Goal: Use online tool/utility

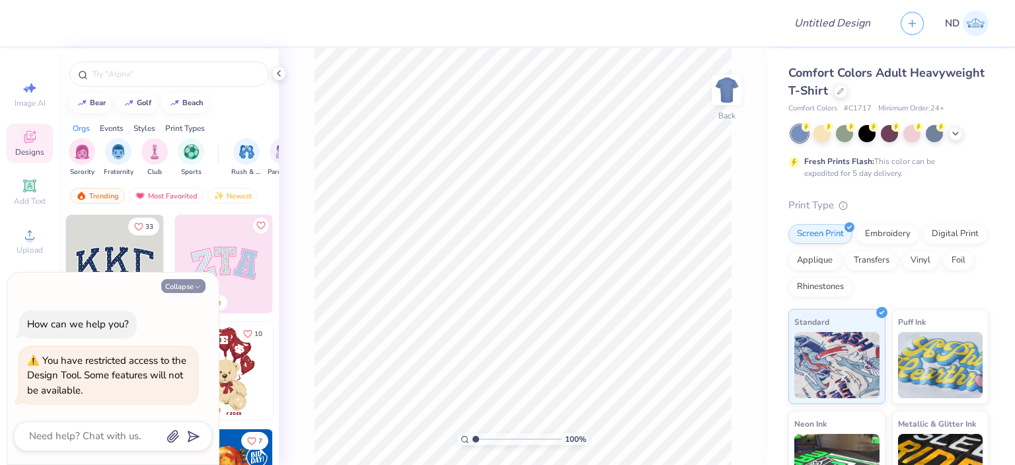
click at [181, 283] on button "Collapse" at bounding box center [183, 286] width 44 height 14
type textarea "x"
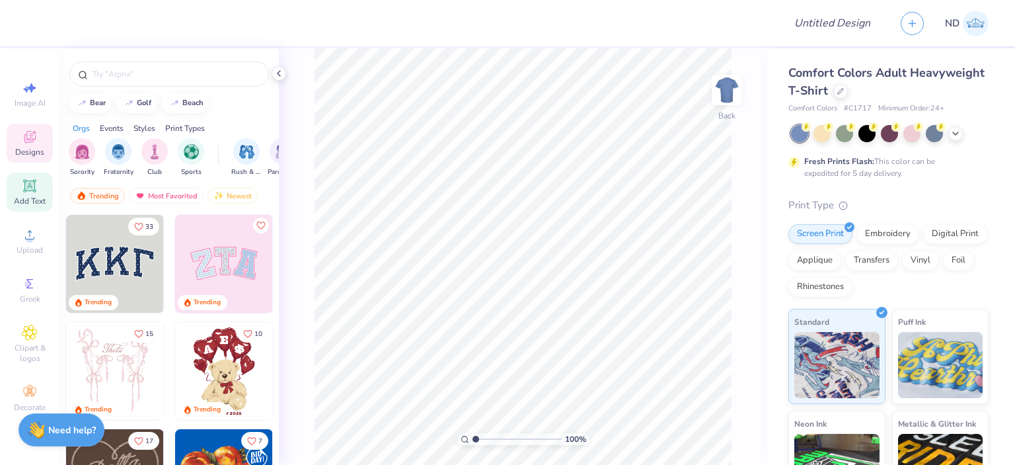
click at [29, 184] on icon at bounding box center [29, 185] width 13 height 13
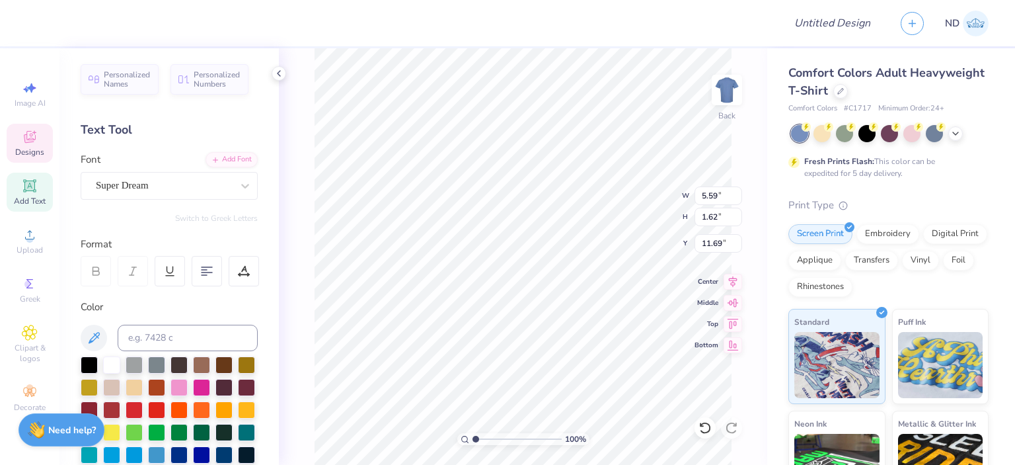
click at [24, 130] on icon at bounding box center [30, 137] width 16 height 16
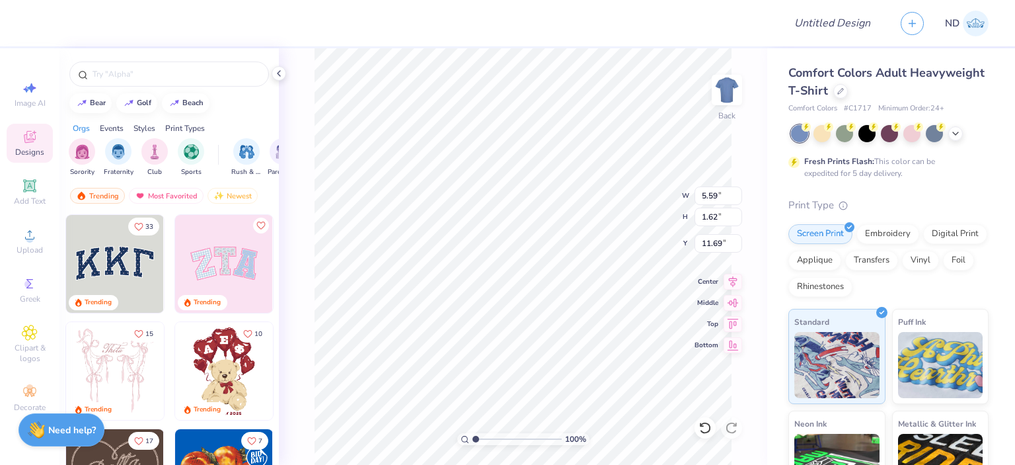
click at [202, 258] on img at bounding box center [224, 264] width 98 height 98
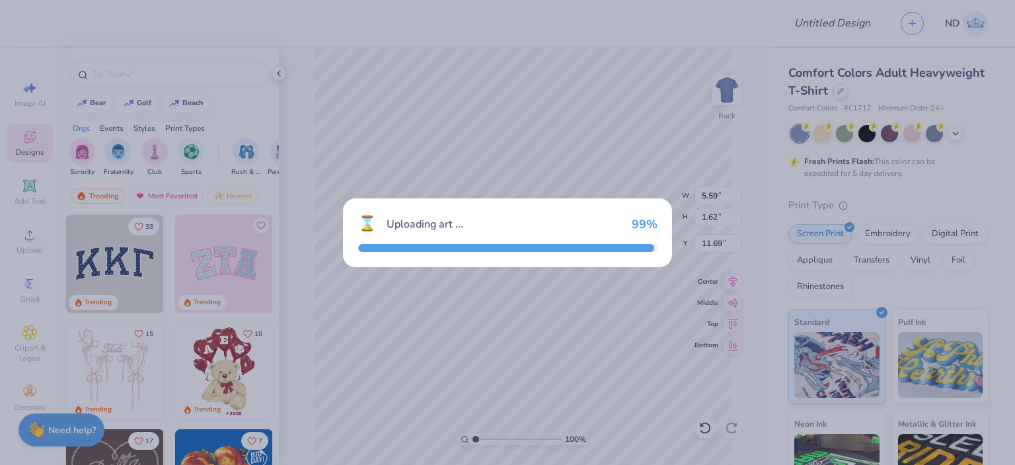
type input "9.71"
type input "4.86"
type input "3.00"
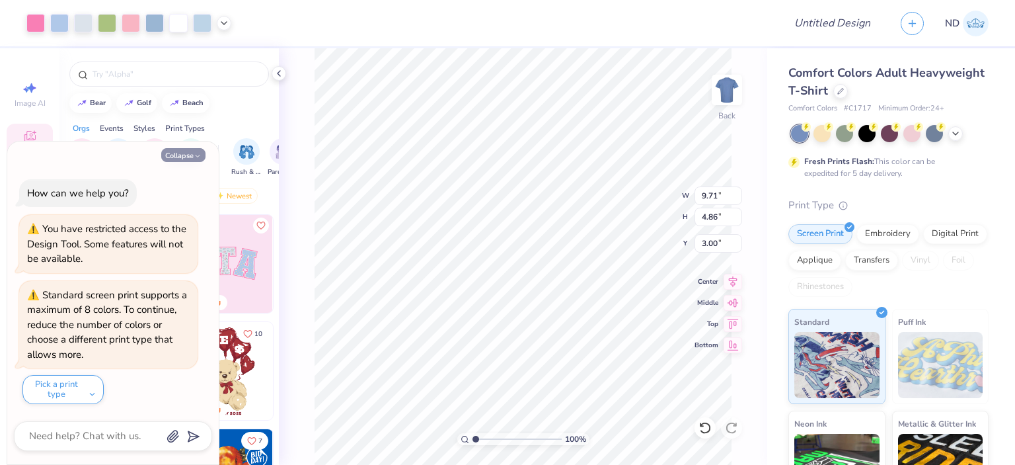
click at [192, 153] on button "Collapse" at bounding box center [183, 155] width 44 height 14
type textarea "x"
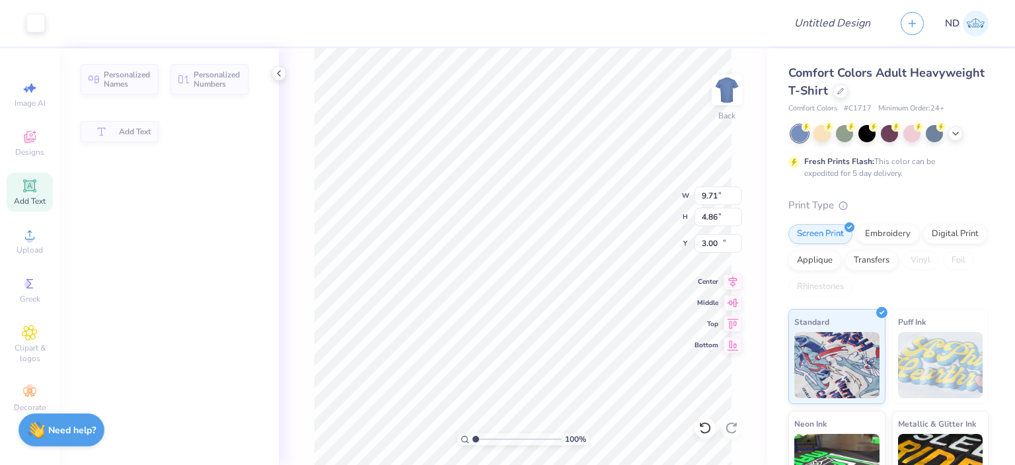
type input "5.59"
type input "1.62"
type input "11.69"
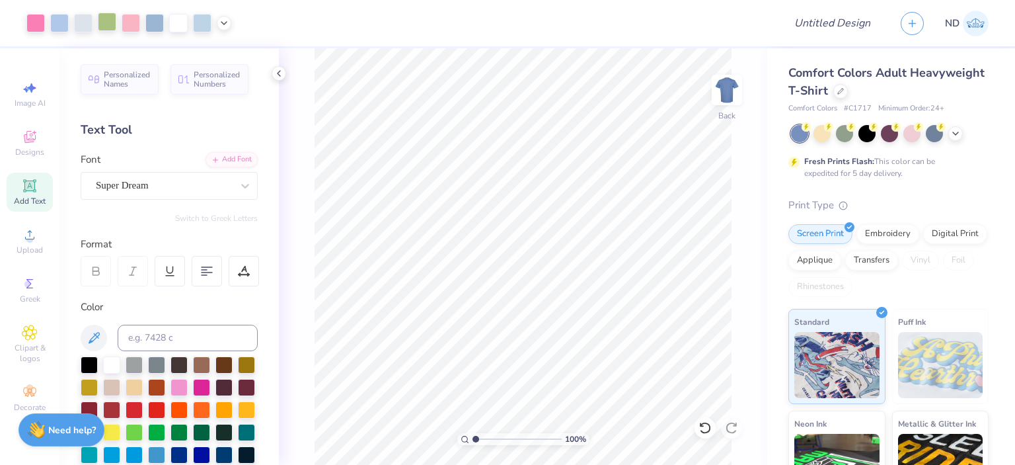
click at [108, 21] on div at bounding box center [107, 22] width 19 height 19
